Goal: Information Seeking & Learning: Learn about a topic

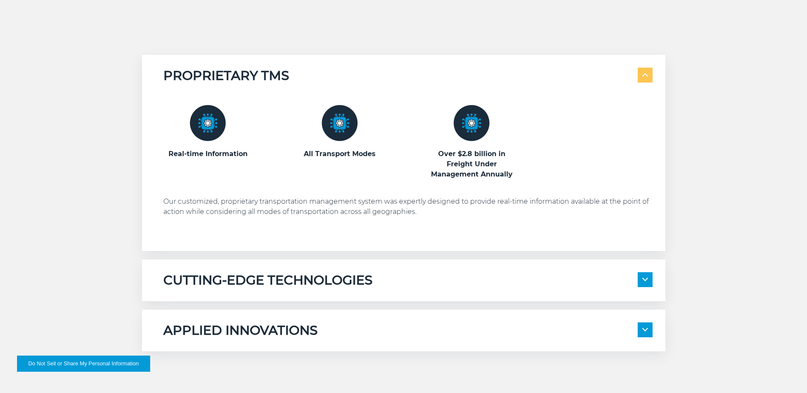
scroll to position [468, 0]
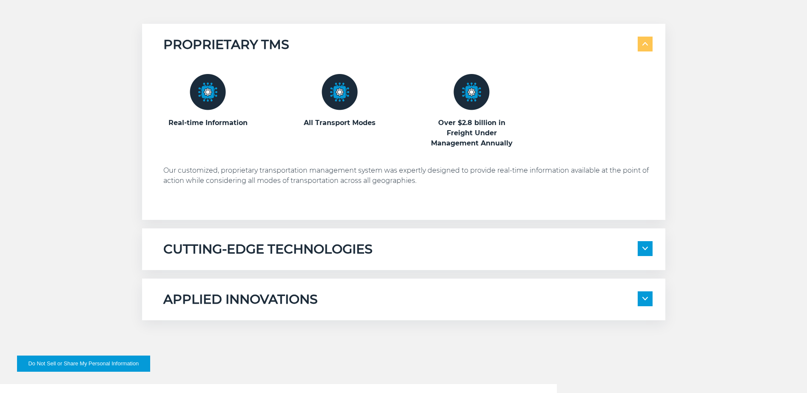
click at [212, 254] on h5 "CUTTING-EDGE TECHNOLOGIES" at bounding box center [267, 249] width 209 height 16
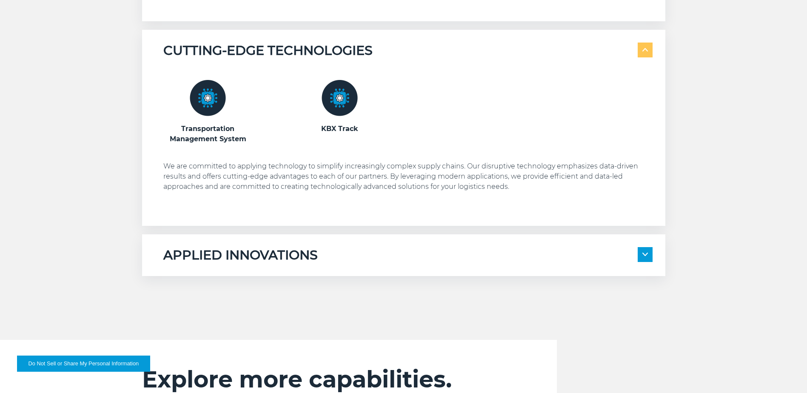
scroll to position [681, 0]
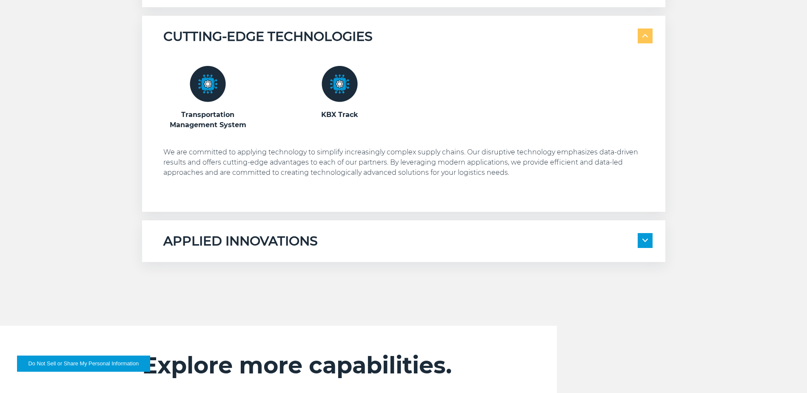
click at [218, 243] on h5 "APPLIED INNOVATIONS" at bounding box center [240, 241] width 154 height 16
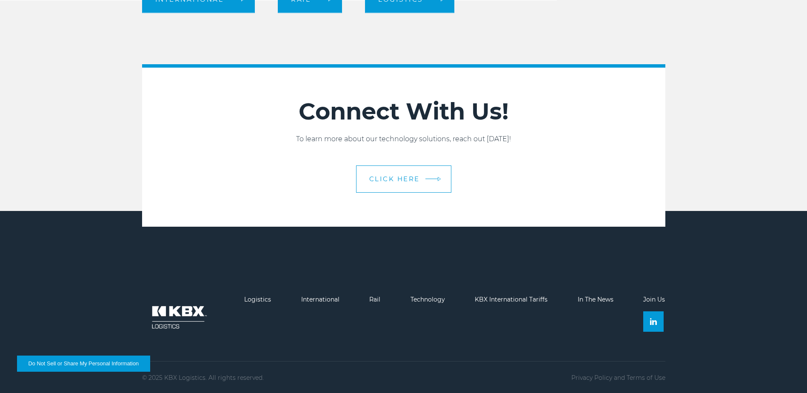
scroll to position [1286, 0]
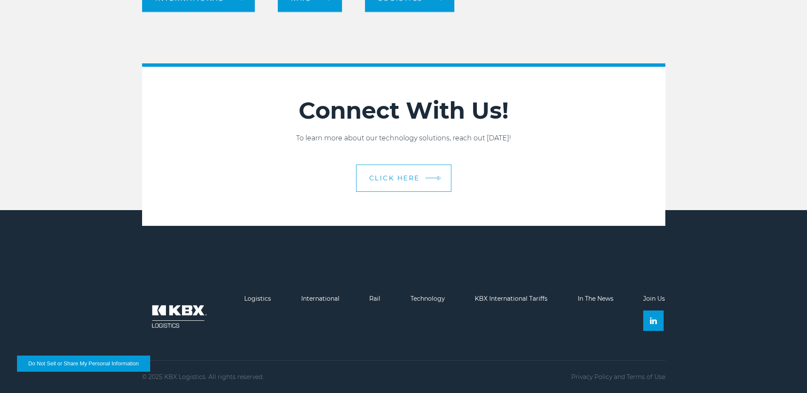
click at [384, 181] on span "CLICK HERE" at bounding box center [394, 178] width 51 height 6
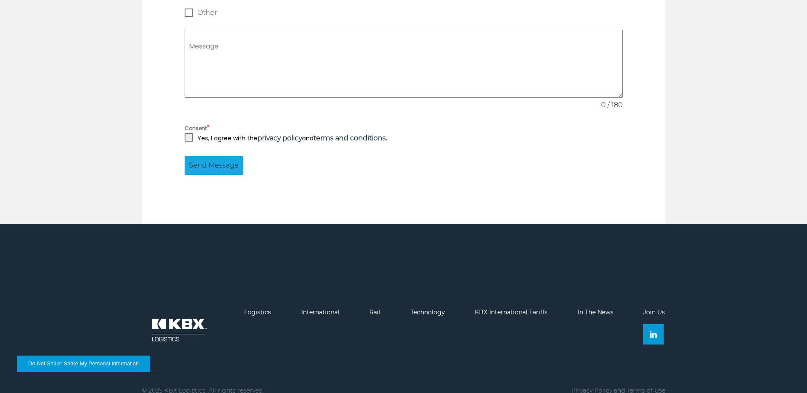
scroll to position [811, 0]
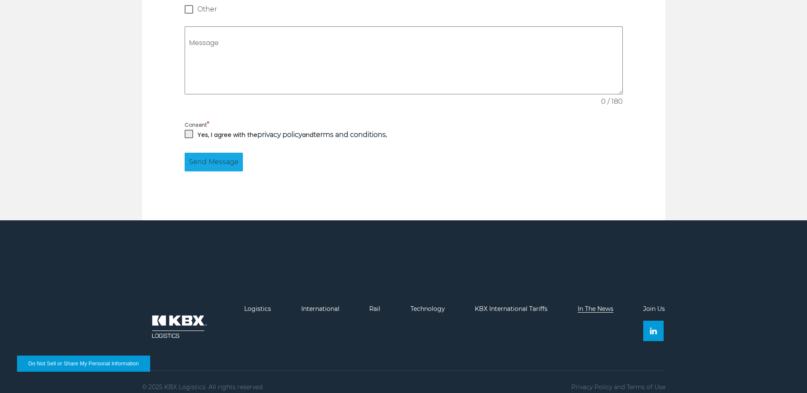
click at [593, 305] on link "In The News" at bounding box center [596, 309] width 36 height 8
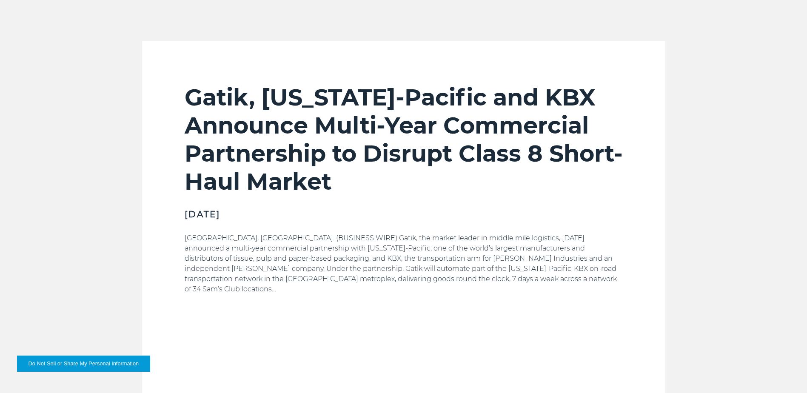
scroll to position [681, 0]
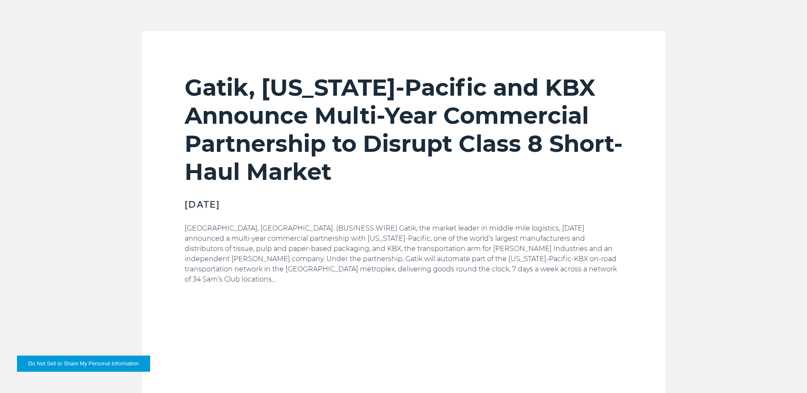
click at [133, 199] on div "Gatik, Georgia-Pacific and KBX Announce Multi-Year Commercial Partnership to Di…" at bounding box center [403, 253] width 807 height 444
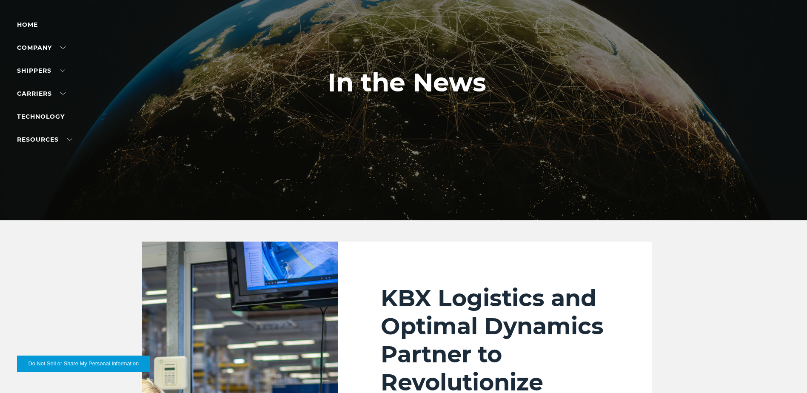
scroll to position [0, 0]
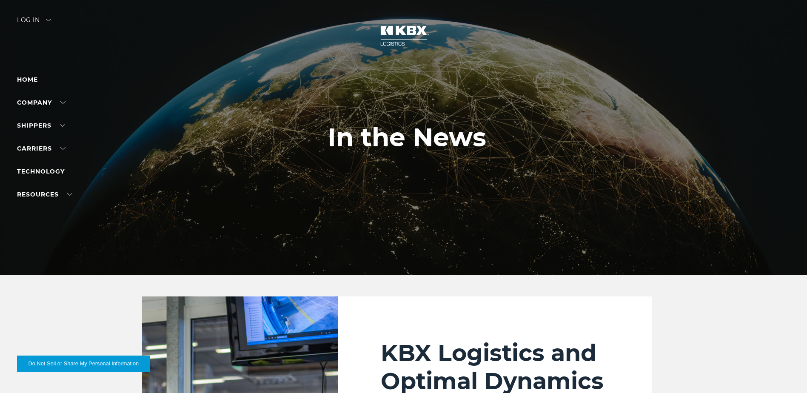
drag, startPoint x: 506, startPoint y: 272, endPoint x: 489, endPoint y: 145, distance: 128.4
click at [492, 92] on div at bounding box center [407, 137] width 814 height 275
click at [47, 173] on link "Technology" at bounding box center [41, 172] width 48 height 8
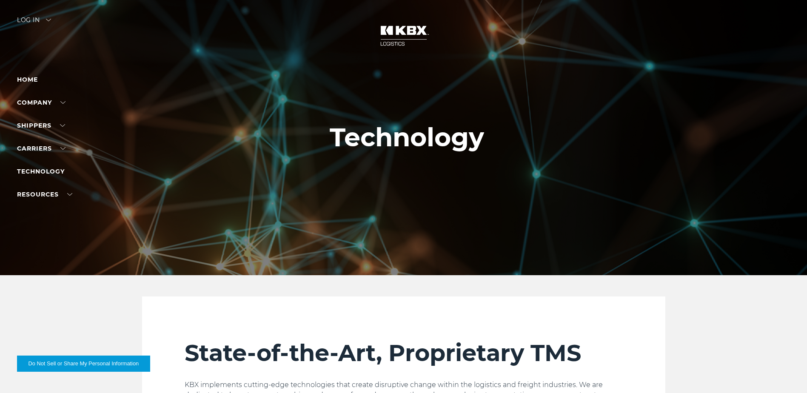
drag, startPoint x: 88, startPoint y: 251, endPoint x: 85, endPoint y: 157, distance: 93.2
click at [395, 34] on img at bounding box center [404, 35] width 64 height 37
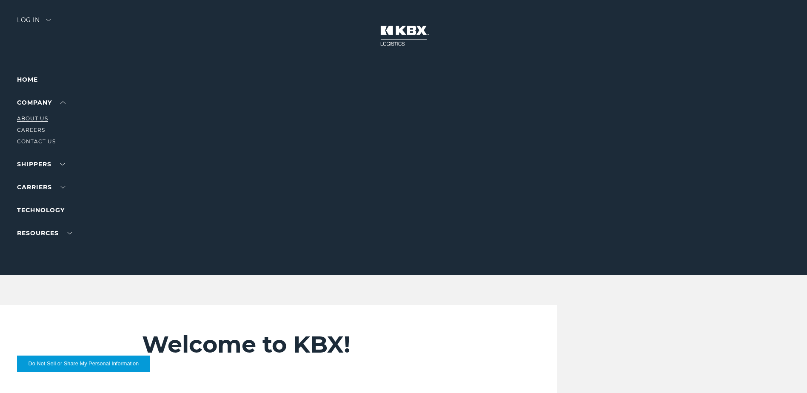
click at [40, 117] on link "About Us" at bounding box center [32, 118] width 31 height 6
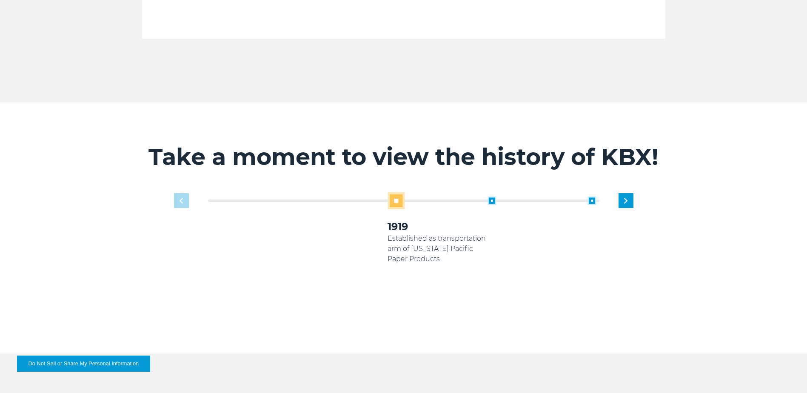
scroll to position [511, 0]
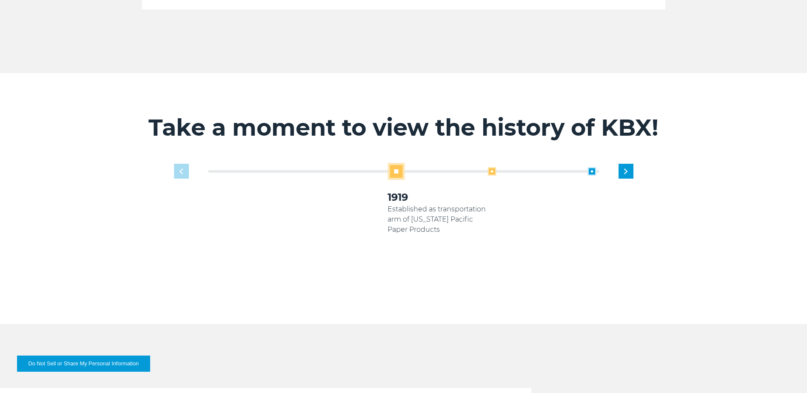
click at [494, 167] on span at bounding box center [492, 171] width 9 height 9
click at [491, 167] on span at bounding box center [492, 171] width 9 height 9
click at [494, 167] on span at bounding box center [492, 171] width 9 height 9
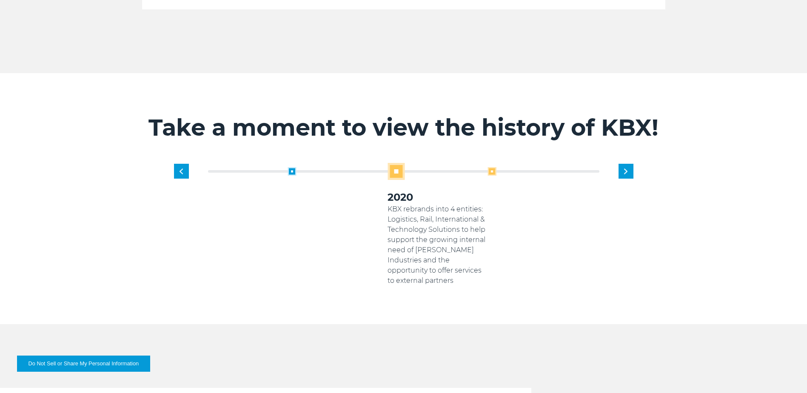
click at [495, 167] on span at bounding box center [492, 171] width 9 height 9
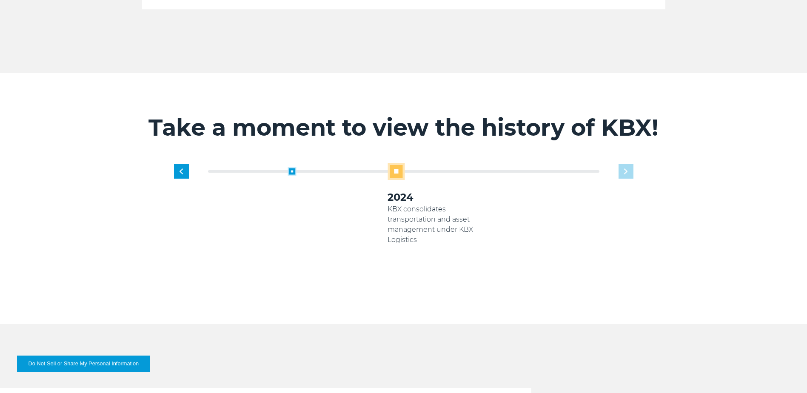
drag, startPoint x: 627, startPoint y: 160, endPoint x: 553, endPoint y: 166, distance: 74.2
click at [627, 163] on div "1919 Established as transportation arm of Georgia Pacific Paper Products 2005 K…" at bounding box center [438, 224] width 400 height 123
click at [294, 167] on span at bounding box center [292, 171] width 9 height 9
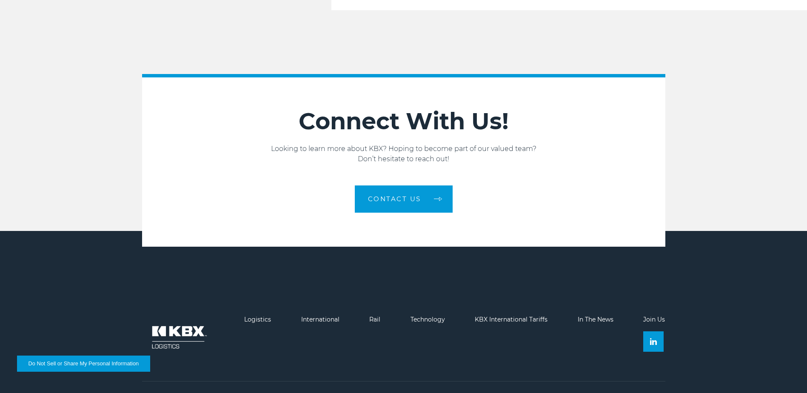
scroll to position [1440, 0]
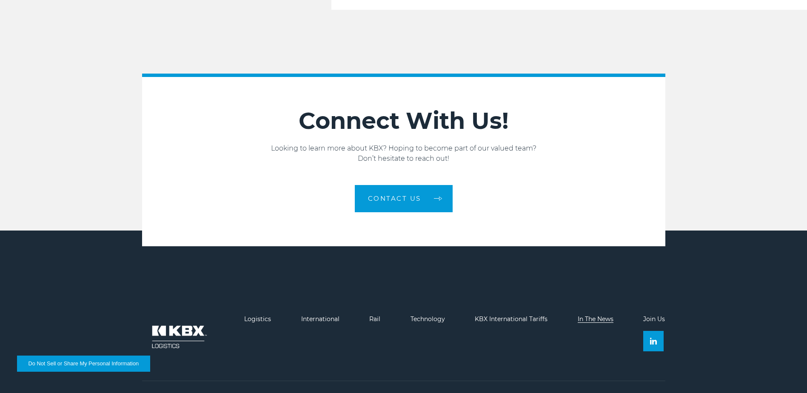
click at [594, 315] on link "In The News" at bounding box center [596, 319] width 36 height 8
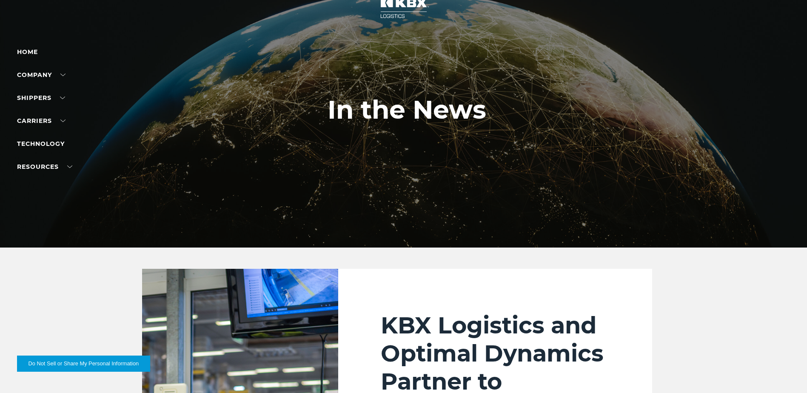
scroll to position [43, 0]
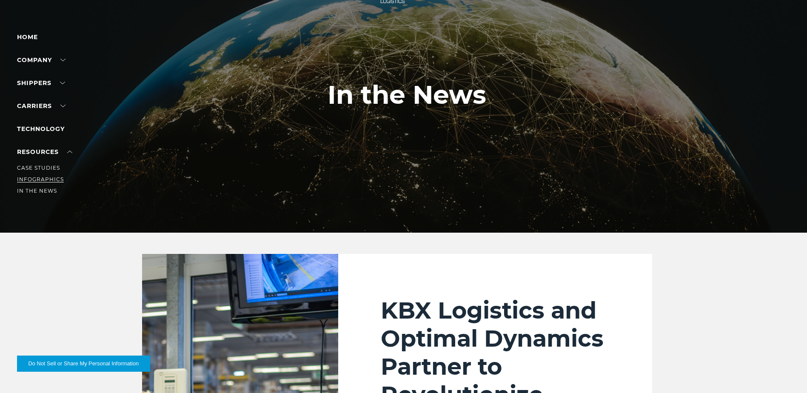
click at [47, 182] on link "Infographics" at bounding box center [40, 179] width 47 height 6
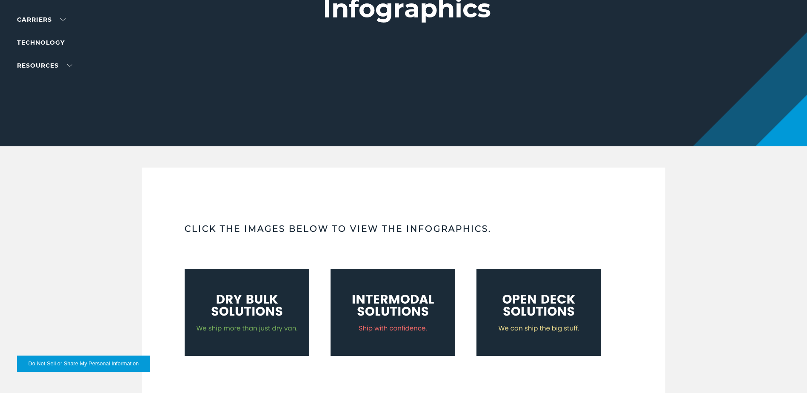
scroll to position [85, 0]
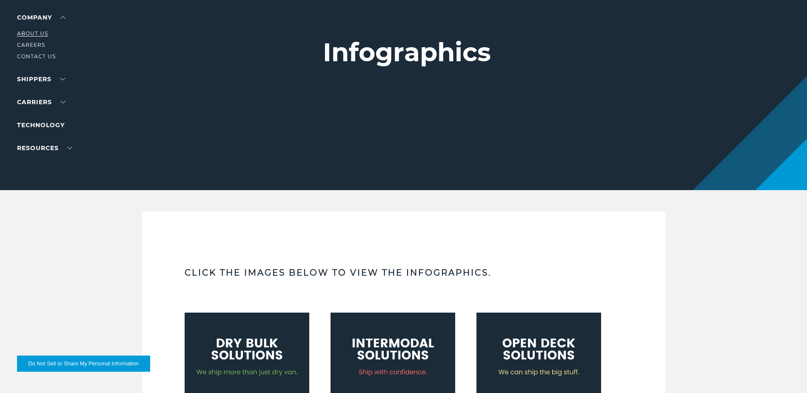
click at [35, 32] on link "About Us" at bounding box center [32, 33] width 31 height 6
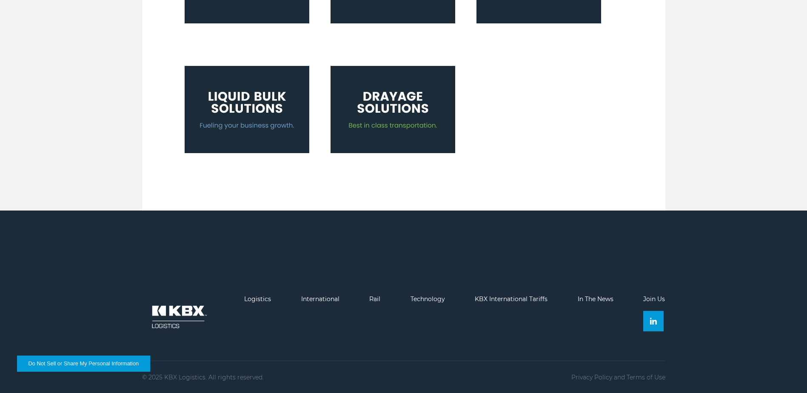
scroll to position [462, 0]
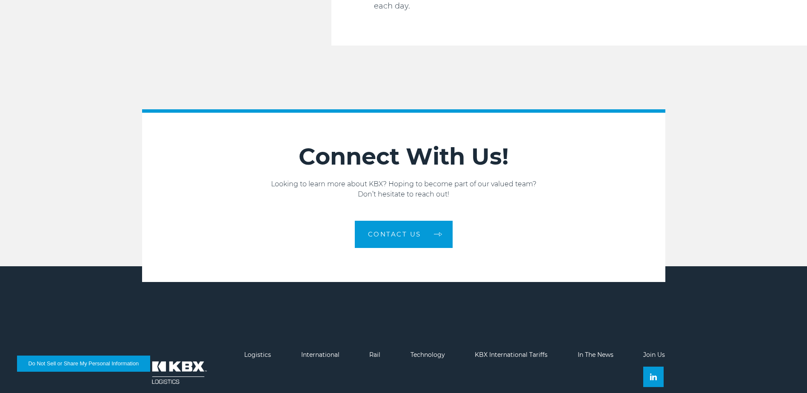
scroll to position [1440, 0]
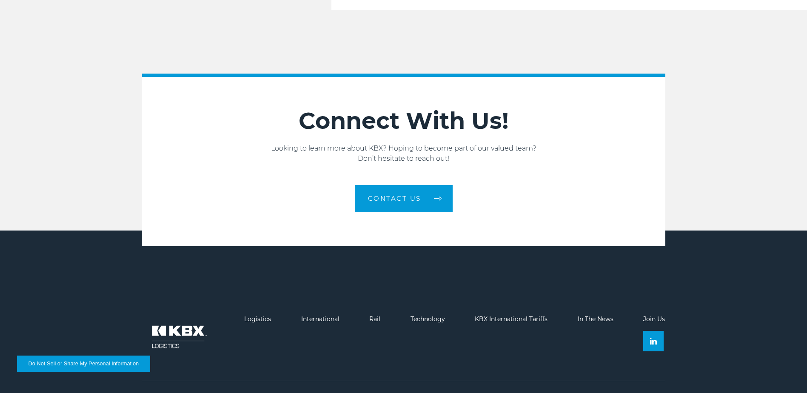
click at [411, 316] on li "Technology" at bounding box center [428, 338] width 34 height 44
click at [424, 315] on link "Technology" at bounding box center [428, 319] width 34 height 8
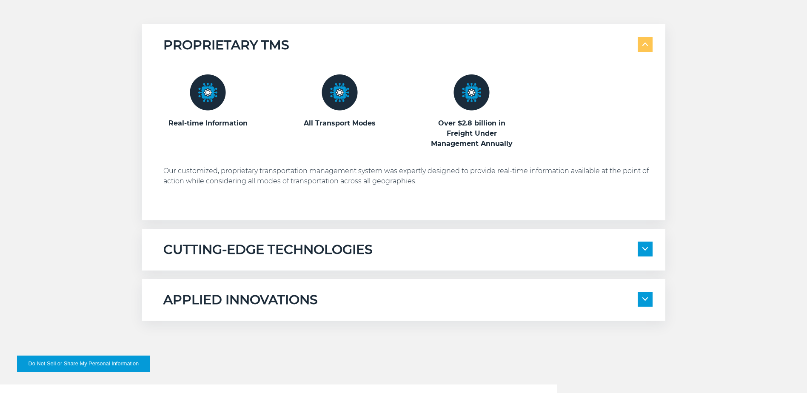
scroll to position [511, 0]
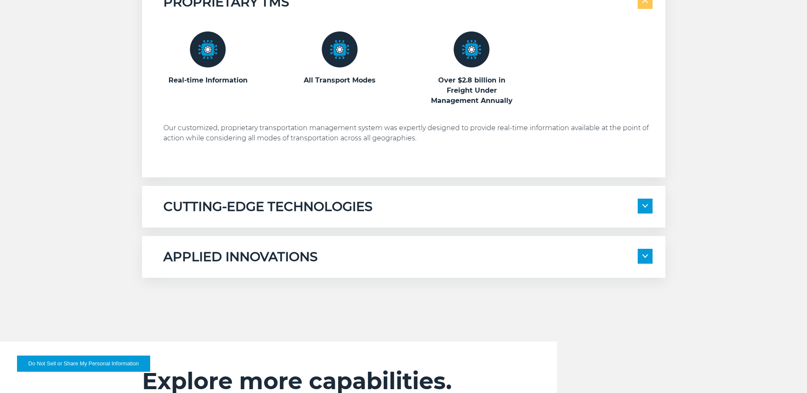
click at [193, 211] on h5 "CUTTING-EDGE TECHNOLOGIES" at bounding box center [267, 207] width 209 height 16
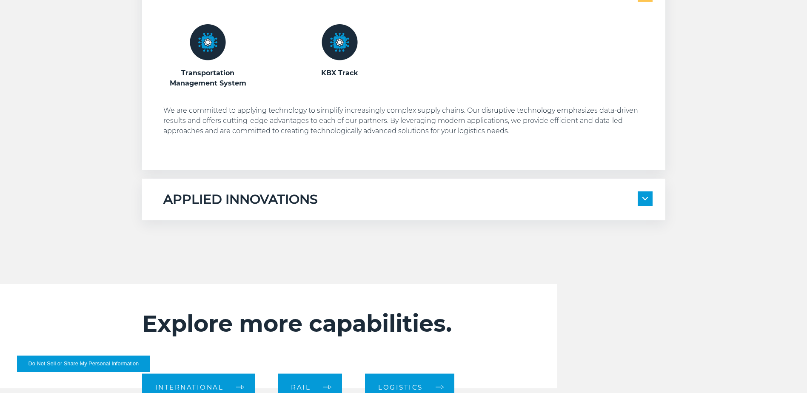
scroll to position [723, 0]
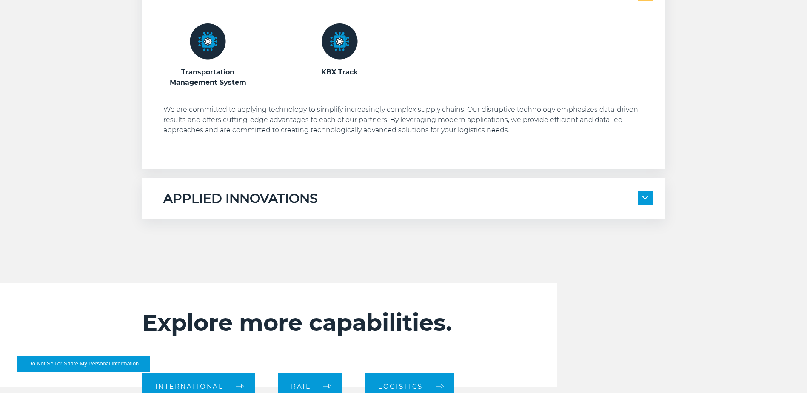
click at [220, 206] on h5 "APPLIED INNOVATIONS" at bounding box center [240, 199] width 154 height 16
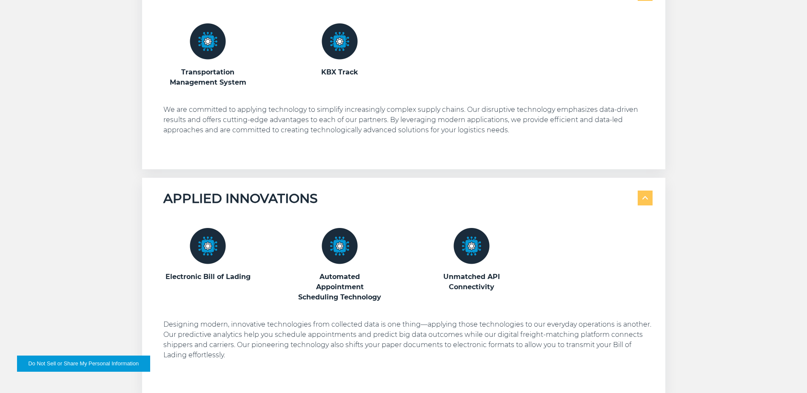
click at [204, 55] on img at bounding box center [208, 41] width 36 height 36
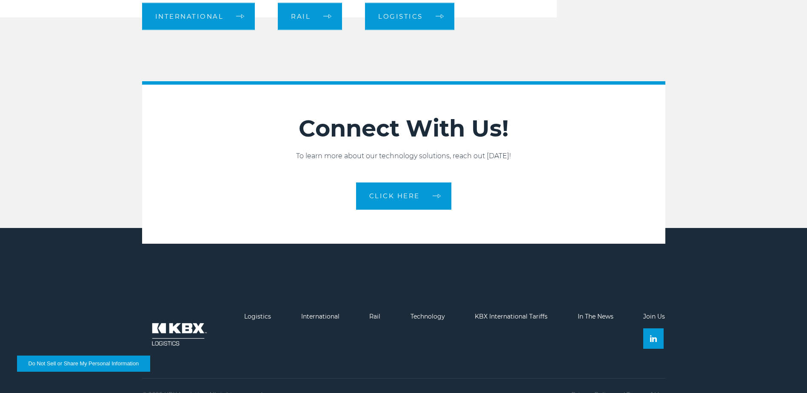
scroll to position [1276, 0]
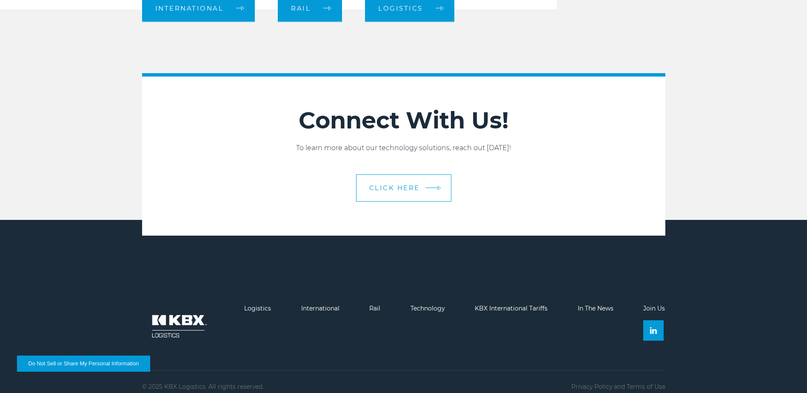
click at [399, 190] on span "CLICK HERE" at bounding box center [394, 188] width 51 height 6
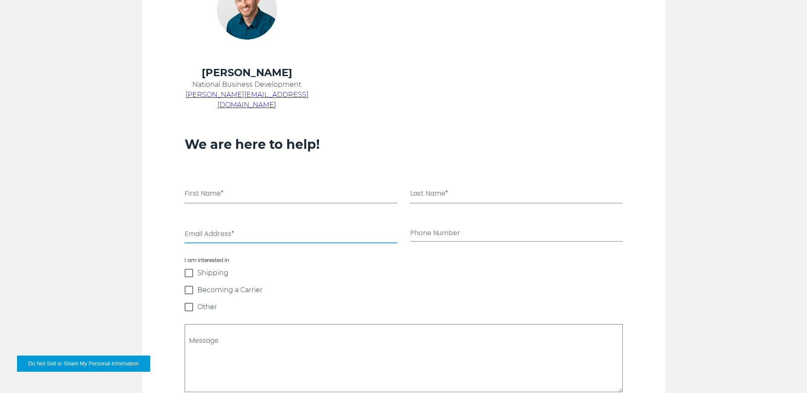
scroll to position [257, 0]
